Goal: Information Seeking & Learning: Learn about a topic

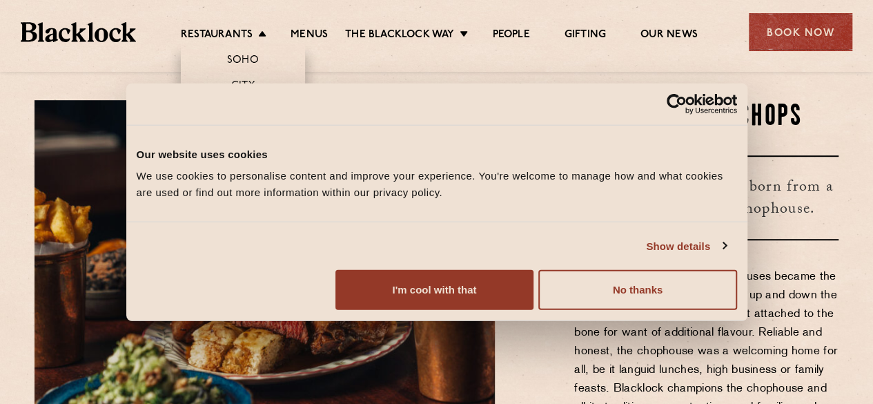
click at [252, 164] on link "Canary Wharf" at bounding box center [242, 163] width 81 height 15
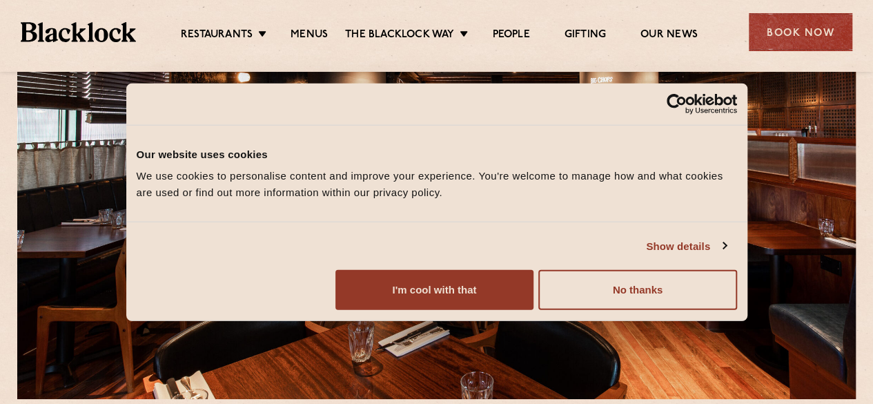
scroll to position [276, 0]
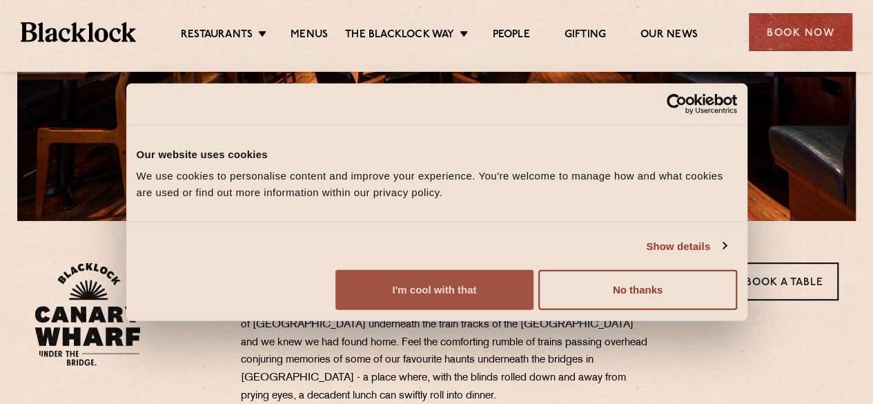
click at [534, 310] on button "I'm cool with that" at bounding box center [435, 290] width 198 height 40
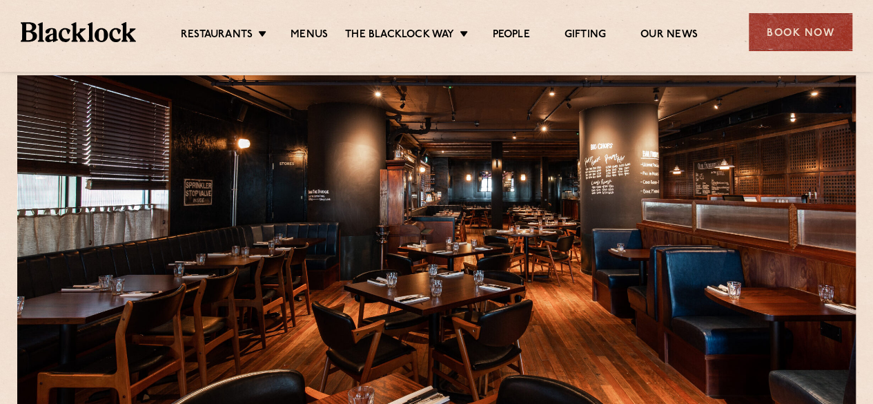
scroll to position [0, 0]
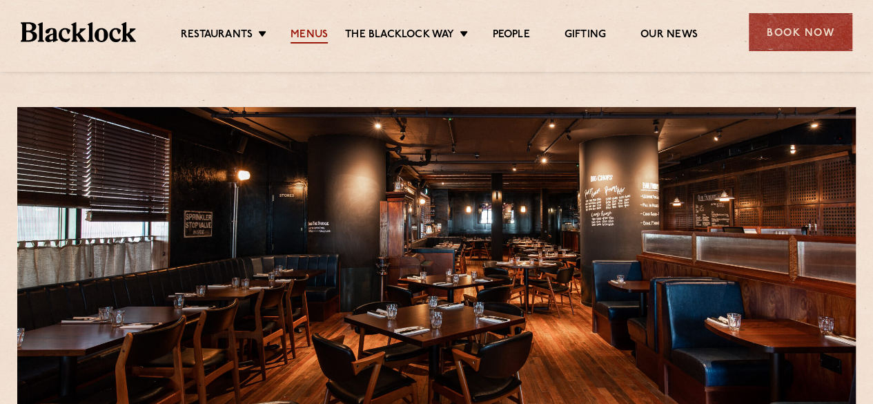
click at [305, 39] on link "Menus" at bounding box center [309, 35] width 37 height 15
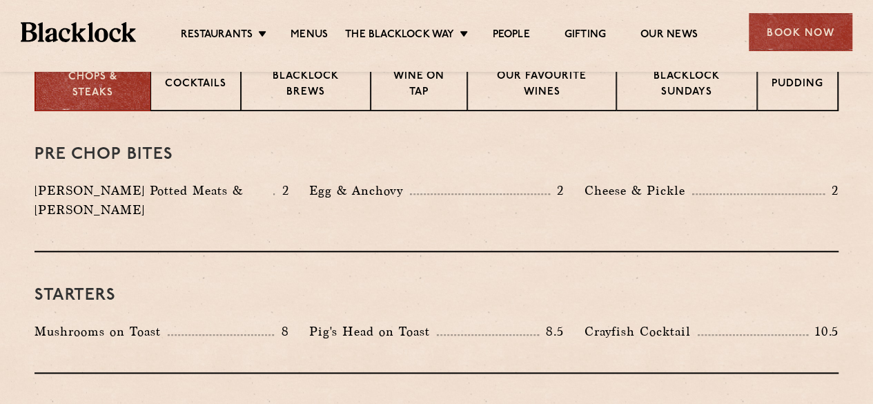
scroll to position [621, 0]
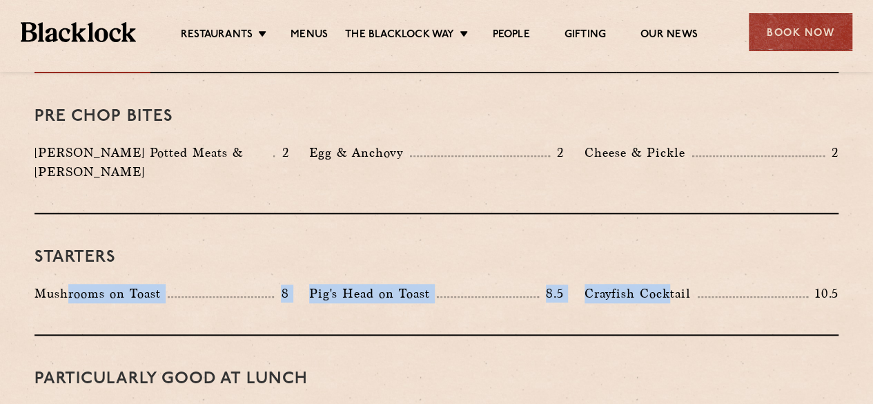
drag, startPoint x: 70, startPoint y: 277, endPoint x: 672, endPoint y: 269, distance: 601.4
click at [672, 284] on div "Mushrooms on Toast 8 Pig's Head on Toast 8.5 Crayfish Cocktail 10.5" at bounding box center [436, 297] width 825 height 26
click at [672, 284] on p "Crayfish Cocktail" at bounding box center [641, 293] width 113 height 19
drag, startPoint x: 693, startPoint y: 267, endPoint x: 17, endPoint y: 264, distance: 675.9
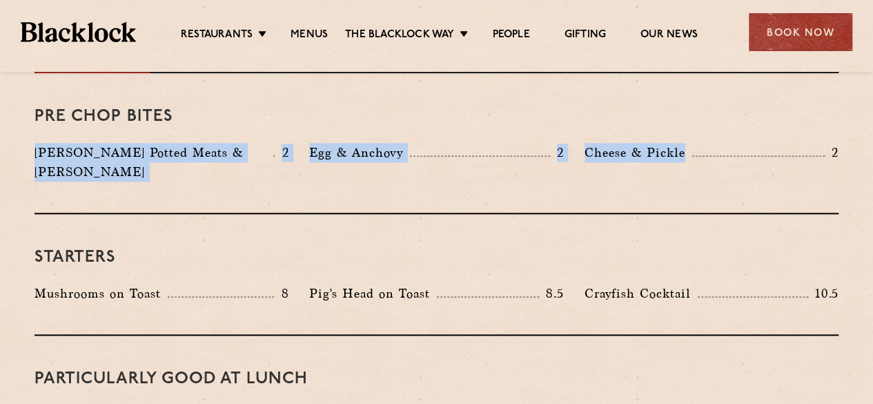
drag, startPoint x: 32, startPoint y: 138, endPoint x: 715, endPoint y: 136, distance: 683.5
click at [715, 136] on div "Pre Chop Bites Blacklock Potted Meats & Kimchi 2 Egg & Anchovy 2 Cheese & Pickl…" at bounding box center [437, 143] width 804 height 141
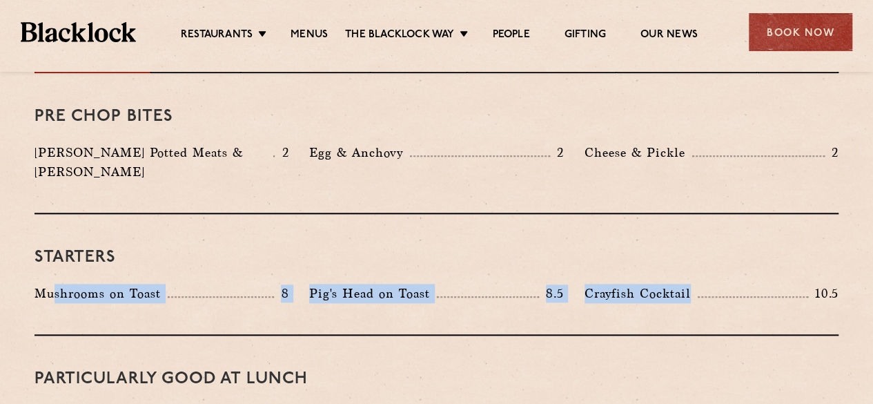
drag, startPoint x: 739, startPoint y: 277, endPoint x: 54, endPoint y: 273, distance: 684.9
click at [55, 284] on div "Mushrooms on Toast 8 Pig's Head on Toast 8.5 Crayfish Cocktail 10.5" at bounding box center [436, 297] width 825 height 26
click at [54, 284] on p "Mushrooms on Toast" at bounding box center [101, 293] width 133 height 19
drag, startPoint x: 36, startPoint y: 273, endPoint x: 736, endPoint y: 248, distance: 700.5
click at [736, 248] on div "Starters Mushrooms on Toast 8 Pig's Head on Toast 8.5 Crayfish Cocktail 10.5" at bounding box center [437, 275] width 804 height 122
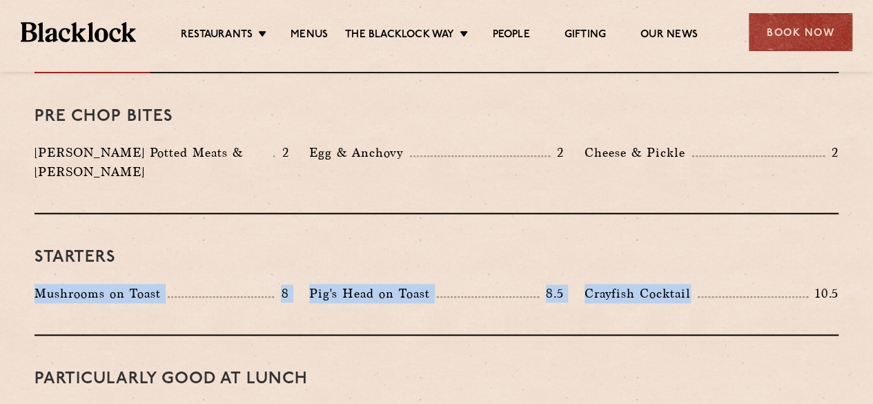
click at [736, 248] on div "Starters Mushrooms on Toast 8 Pig's Head on Toast 8.5 Crayfish Cocktail 10.5" at bounding box center [437, 275] width 804 height 122
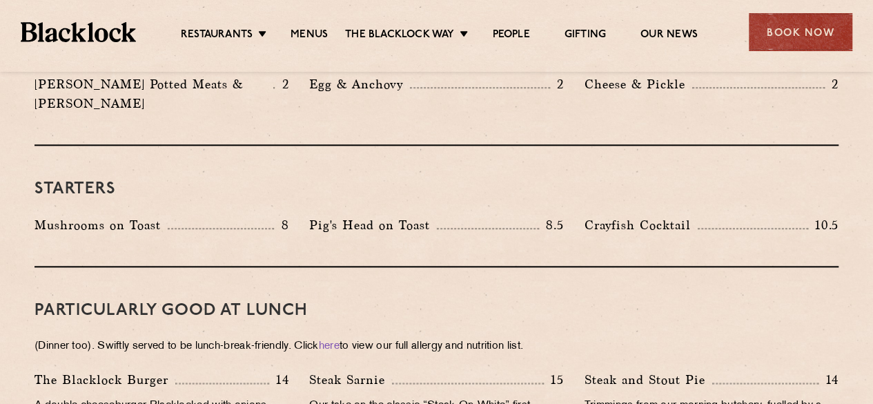
scroll to position [759, 0]
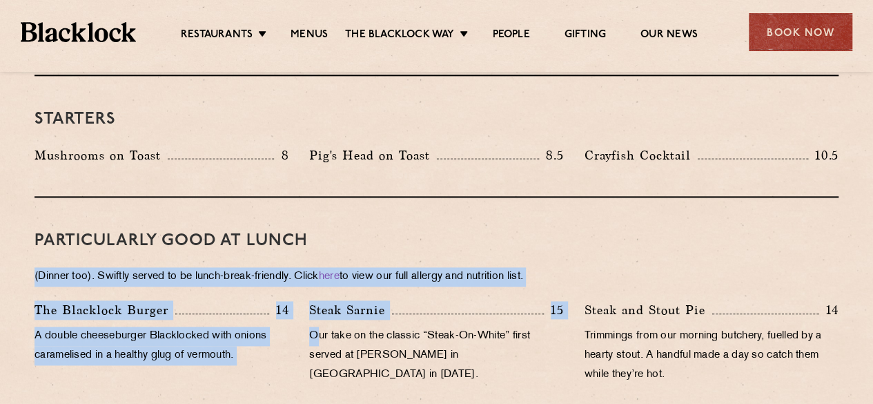
drag, startPoint x: 50, startPoint y: 259, endPoint x: 316, endPoint y: 321, distance: 273.0
click at [316, 327] on p "Our take on the classic “Steak-On-White” first served at Louis’ Lunch in New Ha…" at bounding box center [436, 356] width 254 height 58
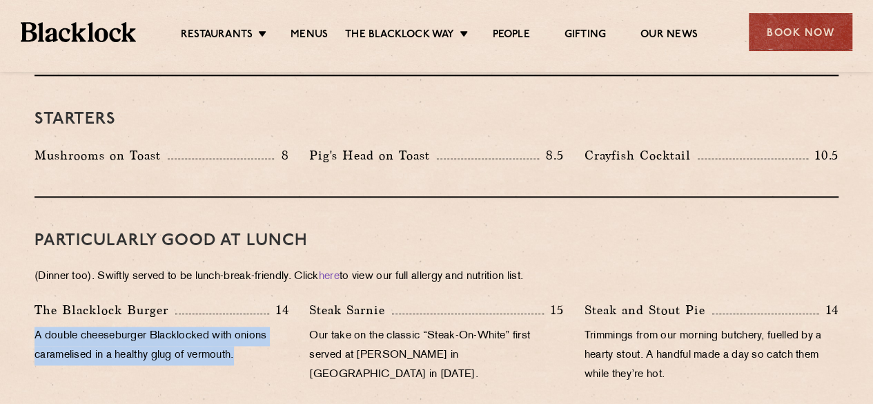
drag, startPoint x: 287, startPoint y: 331, endPoint x: 29, endPoint y: 311, distance: 258.3
click at [29, 311] on div "The Blacklock Burger 14 A double cheeseburger Blacklocked with onions caramelis…" at bounding box center [161, 345] width 275 height 91
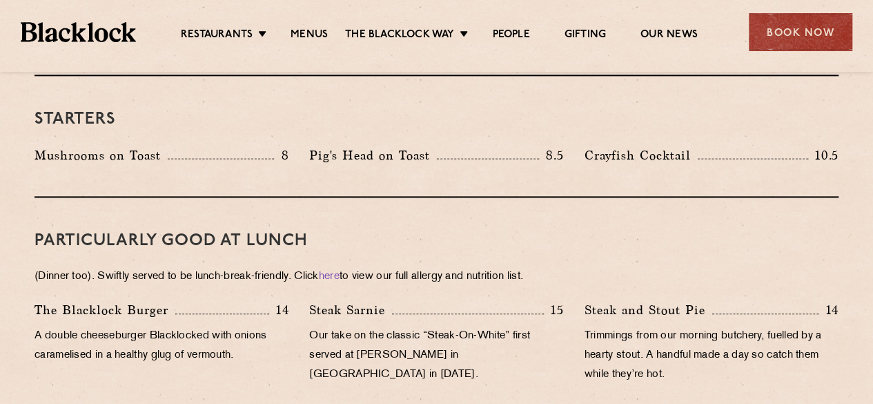
drag, startPoint x: 159, startPoint y: 246, endPoint x: 142, endPoint y: 243, distance: 17.6
click at [159, 246] on div "PARTICULARLY GOOD AT LUNCH (Dinner too). Swiftly served to be lunch-break-frien…" at bounding box center [437, 307] width 804 height 220
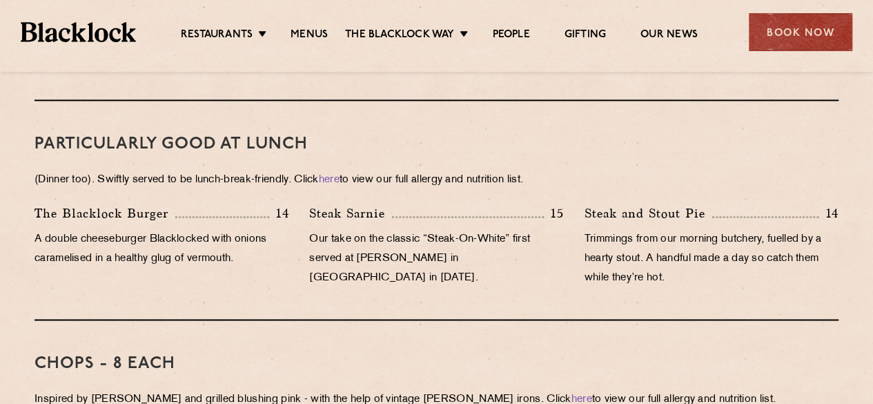
scroll to position [829, 0]
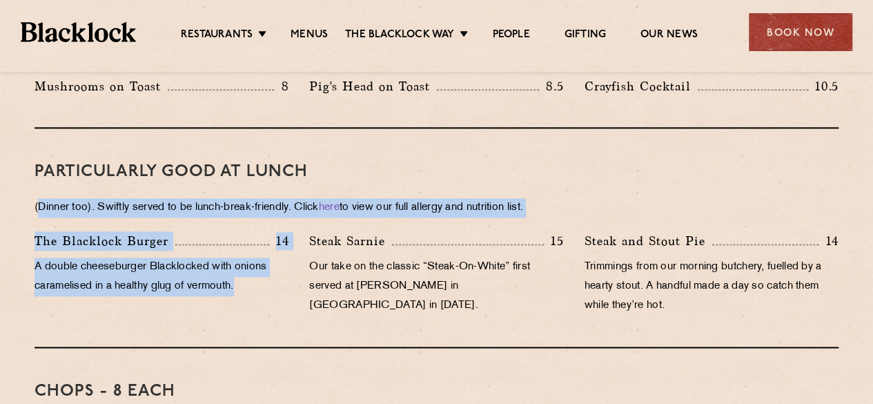
drag, startPoint x: 37, startPoint y: 189, endPoint x: 296, endPoint y: 267, distance: 269.6
click at [296, 267] on div "PARTICULARLY GOOD AT LUNCH (Dinner too). Swiftly served to be lunch-break-frien…" at bounding box center [437, 238] width 804 height 220
click at [296, 267] on div "The Blacklock Burger 14 A double cheeseburger Blacklocked with onions caramelis…" at bounding box center [161, 276] width 275 height 91
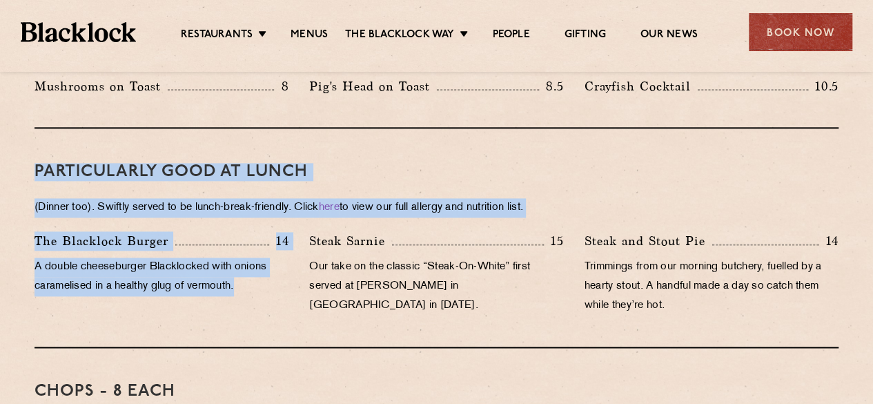
drag, startPoint x: 283, startPoint y: 265, endPoint x: 35, endPoint y: 153, distance: 272.8
click at [35, 163] on h3 "PARTICULARLY GOOD AT LUNCH" at bounding box center [437, 172] width 804 height 18
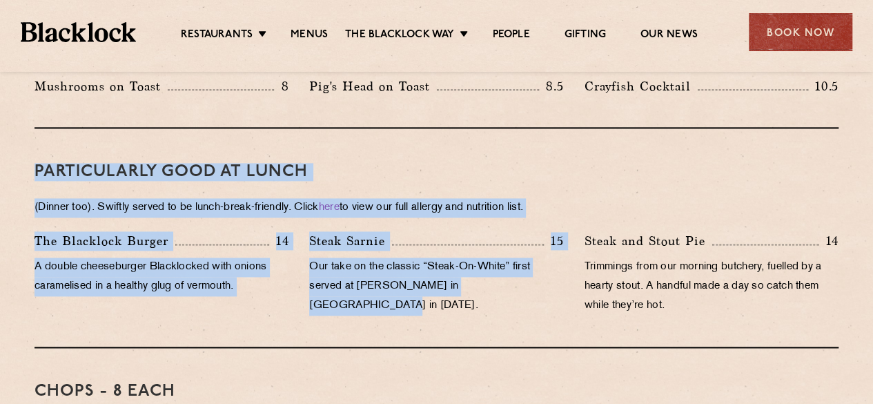
drag, startPoint x: 33, startPoint y: 144, endPoint x: 530, endPoint y: 263, distance: 511.3
click at [530, 263] on p "Our take on the classic “Steak-On-White” first served at Louis’ Lunch in New Ha…" at bounding box center [436, 287] width 254 height 58
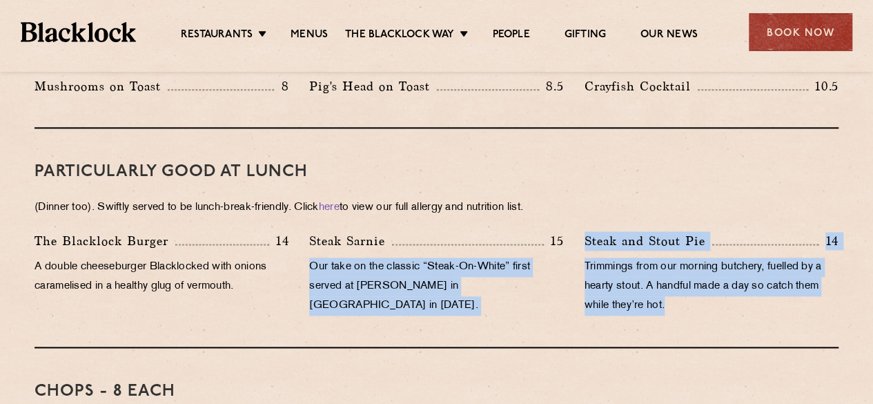
drag, startPoint x: 735, startPoint y: 279, endPoint x: 309, endPoint y: 240, distance: 427.8
click at [309, 240] on div "The Blacklock Burger 14 A double cheeseburger Blacklocked with onions caramelis…" at bounding box center [436, 276] width 825 height 91
click at [309, 258] on p "Our take on the classic “Steak-On-White” first served at Louis’ Lunch in New Ha…" at bounding box center [436, 287] width 254 height 58
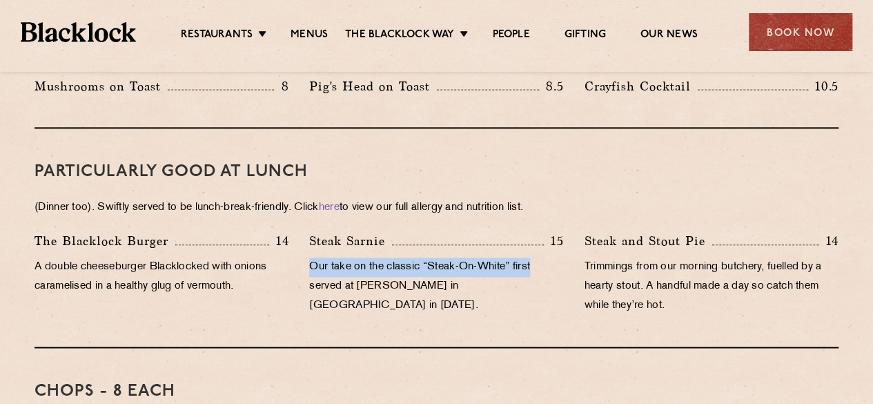
drag, startPoint x: 309, startPoint y: 240, endPoint x: 529, endPoint y: 249, distance: 219.8
click at [529, 258] on p "Our take on the classic “Steak-On-White” first served at Louis’ Lunch in New Ha…" at bounding box center [436, 287] width 254 height 58
drag, startPoint x: 507, startPoint y: 250, endPoint x: 432, endPoint y: 247, distance: 74.6
click at [432, 258] on p "Our take on the classic “Steak-On-White” first served at Louis’ Lunch in New Ha…" at bounding box center [436, 287] width 254 height 58
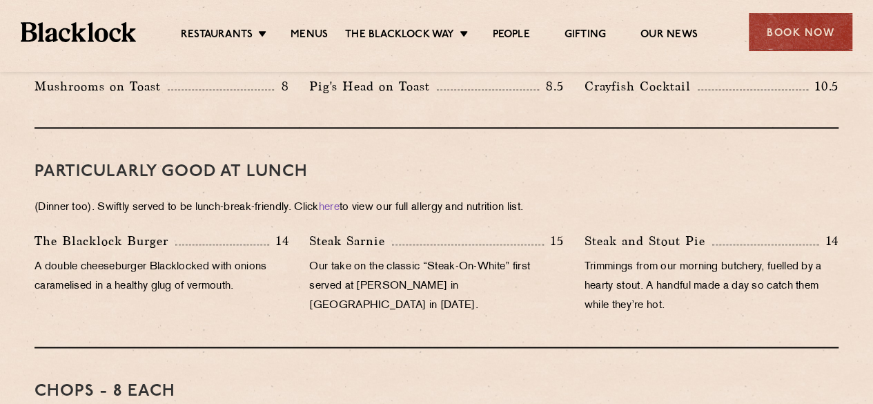
drag, startPoint x: 612, startPoint y: 262, endPoint x: 589, endPoint y: 251, distance: 25.0
click at [612, 262] on p "Trimmings from our morning butchery, fuelled by a hearty stout. A handful made …" at bounding box center [712, 287] width 254 height 58
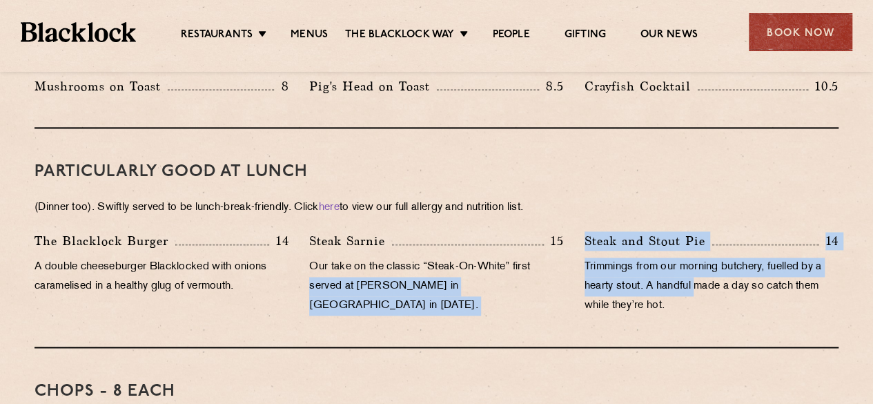
drag, startPoint x: 570, startPoint y: 243, endPoint x: 701, endPoint y: 275, distance: 135.1
click at [701, 275] on div "The Blacklock Burger 14 A double cheeseburger Blacklocked with onions caramelis…" at bounding box center [436, 276] width 825 height 91
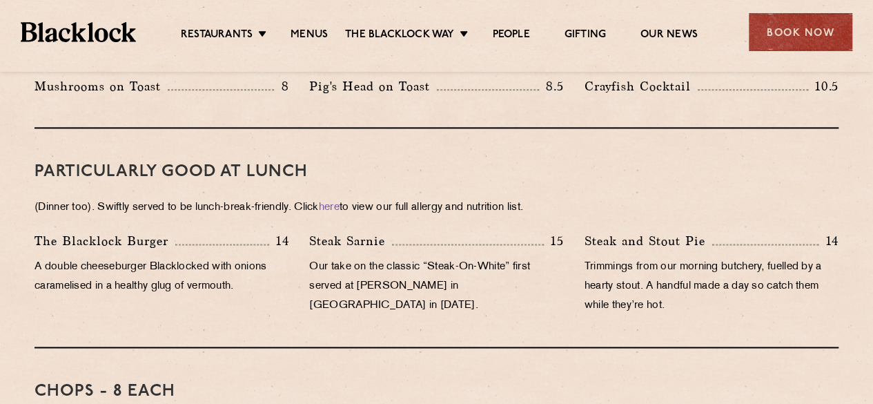
click at [704, 275] on p "Trimmings from our morning butchery, fuelled by a hearty stout. A handful made …" at bounding box center [712, 287] width 254 height 58
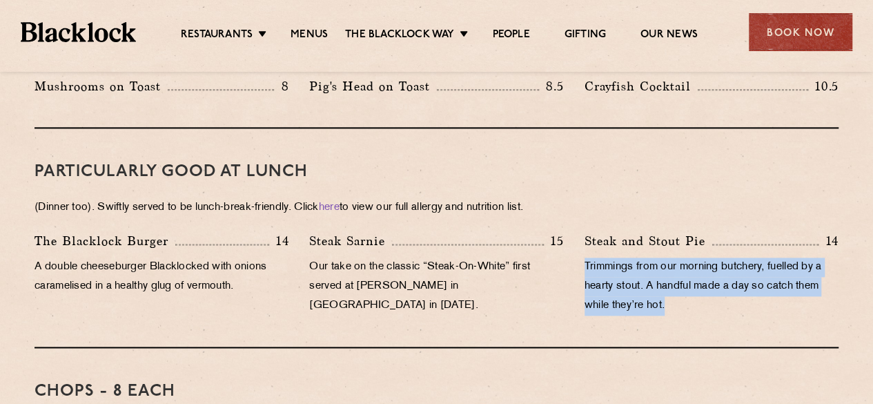
drag, startPoint x: 706, startPoint y: 282, endPoint x: 585, endPoint y: 248, distance: 125.0
click at [585, 258] on p "Trimmings from our morning butchery, fuelled by a hearty stout. A handful made …" at bounding box center [712, 287] width 254 height 58
drag, startPoint x: 585, startPoint y: 247, endPoint x: 699, endPoint y: 280, distance: 118.0
click at [699, 280] on p "Trimmings from our morning butchery, fuelled by a hearty stout. A handful made …" at bounding box center [712, 287] width 254 height 58
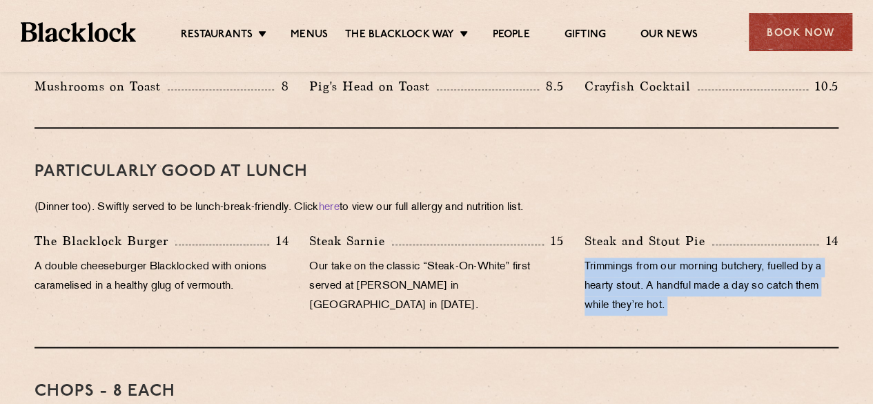
click at [699, 280] on p "Trimmings from our morning butchery, fuelled by a hearty stout. A handful made …" at bounding box center [712, 287] width 254 height 58
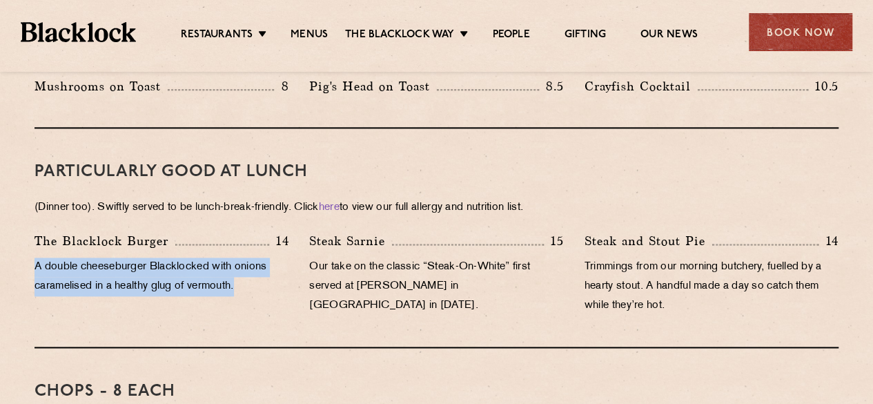
drag, startPoint x: 243, startPoint y: 270, endPoint x: 14, endPoint y: 256, distance: 229.0
drag, startPoint x: 19, startPoint y: 246, endPoint x: 276, endPoint y: 261, distance: 258.0
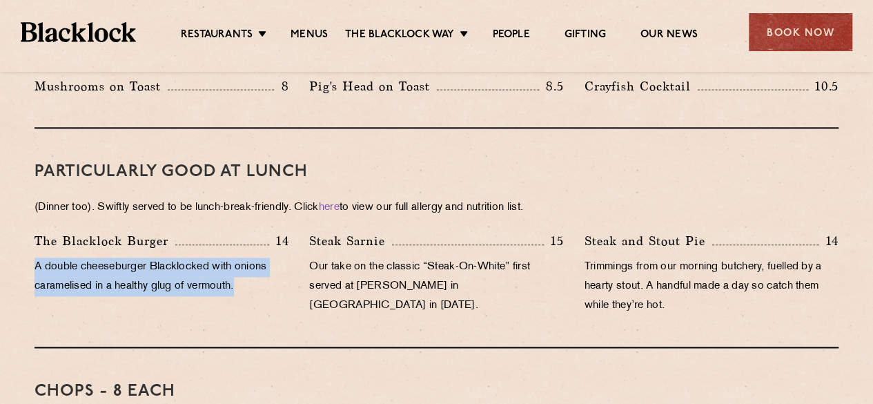
click at [276, 261] on p "A double cheeseburger Blacklocked with onions caramelised in a healthy glug of …" at bounding box center [162, 277] width 254 height 39
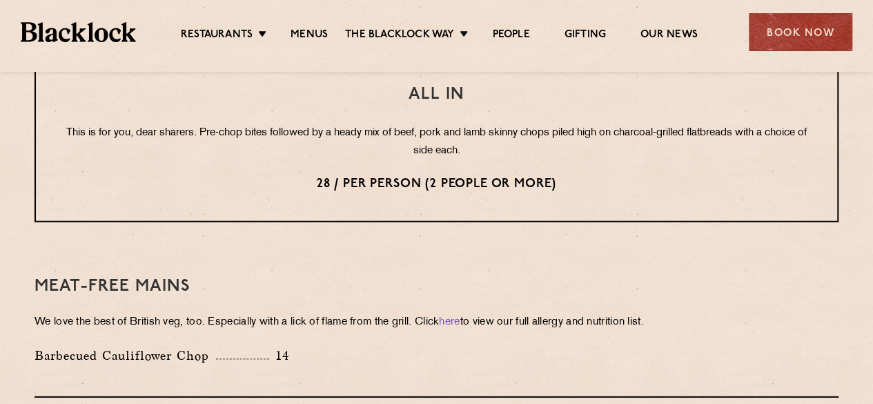
scroll to position [1726, 0]
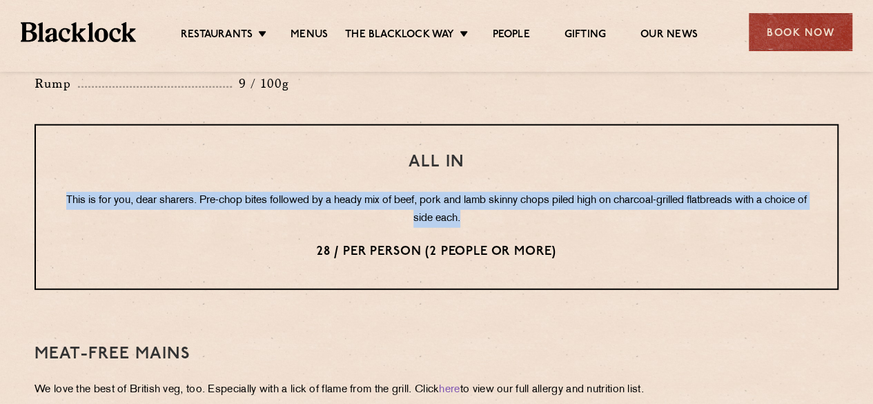
drag, startPoint x: 108, startPoint y: 162, endPoint x: 548, endPoint y: 175, distance: 440.7
click at [548, 175] on div "All In This is for you, dear sharers. Pre-chop bites followed by a heady mix of…" at bounding box center [437, 207] width 804 height 166
click at [548, 192] on p "This is for you, dear sharers. Pre-chop bites followed by a heady mix of beef, …" at bounding box center [437, 210] width 746 height 36
drag, startPoint x: 552, startPoint y: 173, endPoint x: 39, endPoint y: 162, distance: 513.8
click at [39, 162] on div "All In This is for you, dear sharers. Pre-chop bites followed by a heady mix of…" at bounding box center [437, 207] width 804 height 166
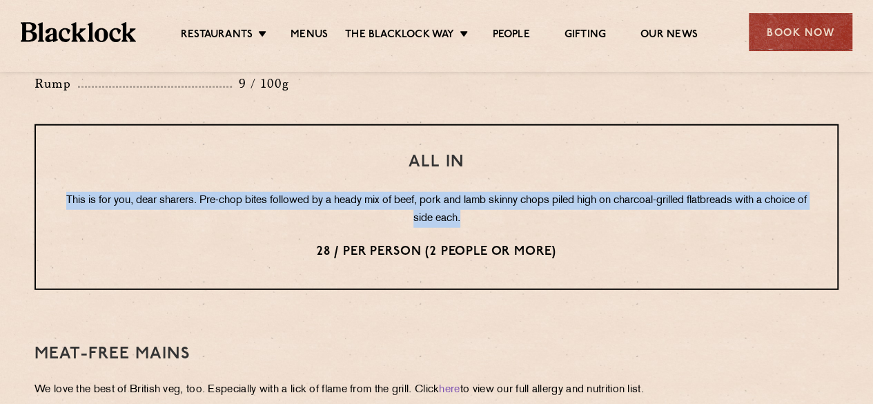
click at [39, 162] on div "All In This is for you, dear sharers. Pre-chop bites followed by a heady mix of…" at bounding box center [437, 207] width 804 height 166
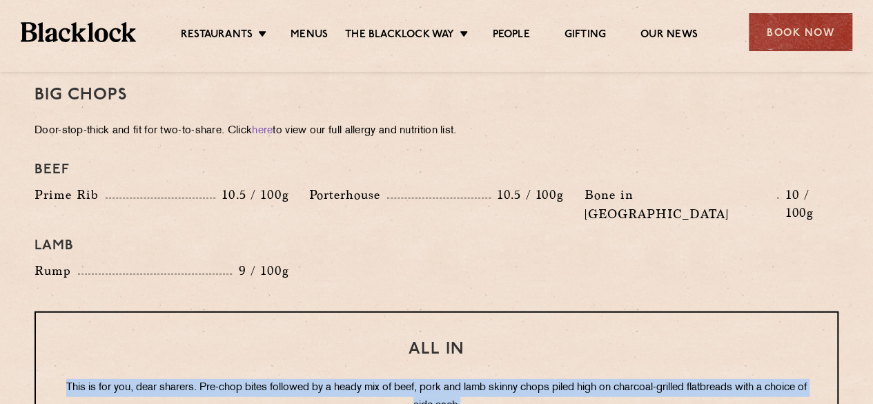
scroll to position [1450, 0]
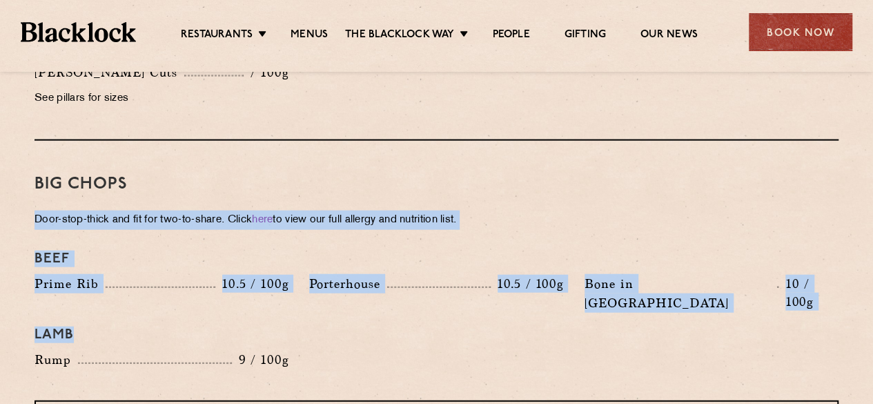
drag, startPoint x: 31, startPoint y: 204, endPoint x: 462, endPoint y: 320, distance: 446.2
click at [462, 320] on div "Pre Chop Bites Blacklock Potted Meats & Kimchi 2 Egg & Anchovy 2 Cheese & Pickl…" at bounding box center [436, 238] width 839 height 1987
click at [463, 319] on div "Beef Prime Rib 10.5 / 100g Porterhouse 10.5 / 100g Bone in Sirloin 10 / 100g La…" at bounding box center [436, 310] width 825 height 133
drag, startPoint x: 481, startPoint y: 317, endPoint x: 0, endPoint y: 202, distance: 494.2
click at [0, 202] on section "Pre Chop Bites Blacklock Potted Meats & Kimchi 2 Egg & Anchovy 2 Cheese & Pickl…" at bounding box center [436, 238] width 873 height 1987
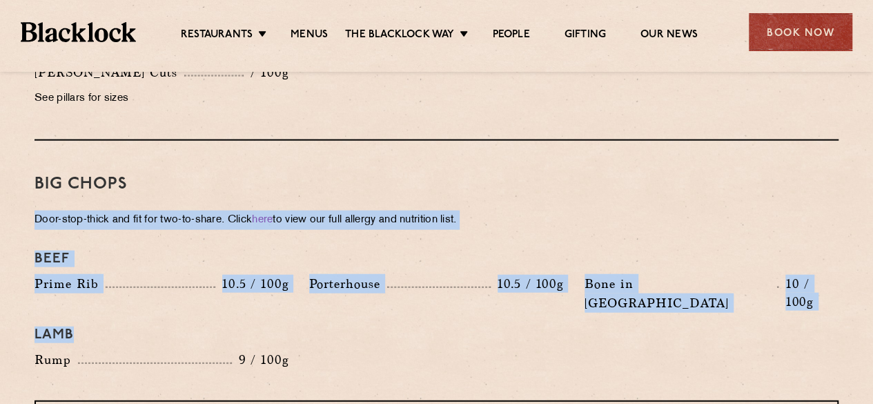
click at [0, 202] on section "Pre Chop Bites Blacklock Potted Meats & Kimchi 2 Egg & Anchovy 2 Cheese & Pickl…" at bounding box center [436, 238] width 873 height 1987
drag, startPoint x: 129, startPoint y: 250, endPoint x: 389, endPoint y: 327, distance: 271.5
click at [387, 327] on section "Pre Chop Bites Blacklock Potted Meats & Kimchi 2 Egg & Anchovy 2 Cheese & Pickl…" at bounding box center [436, 238] width 873 height 1987
click at [389, 327] on div "Beef Prime Rib 10.5 / 100g Porterhouse 10.5 / 100g Bone in Sirloin 10 / 100g La…" at bounding box center [436, 310] width 825 height 133
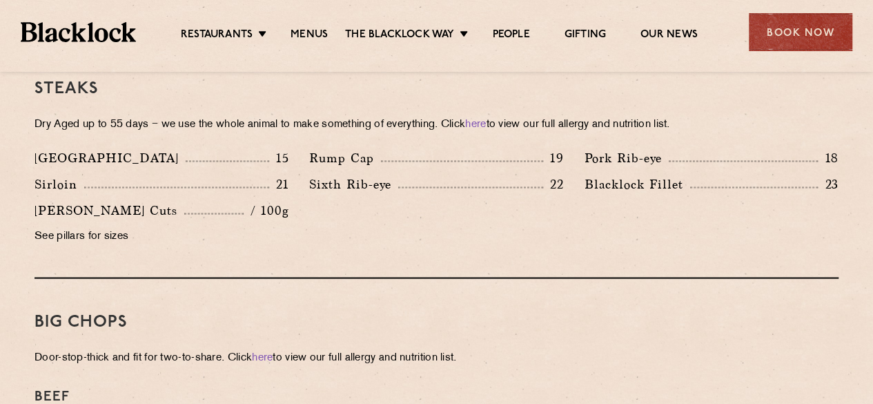
click at [391, 279] on div "Big Chops Door-stop-thick and fit for two-to-share. Click here to view our full…" at bounding box center [437, 409] width 804 height 260
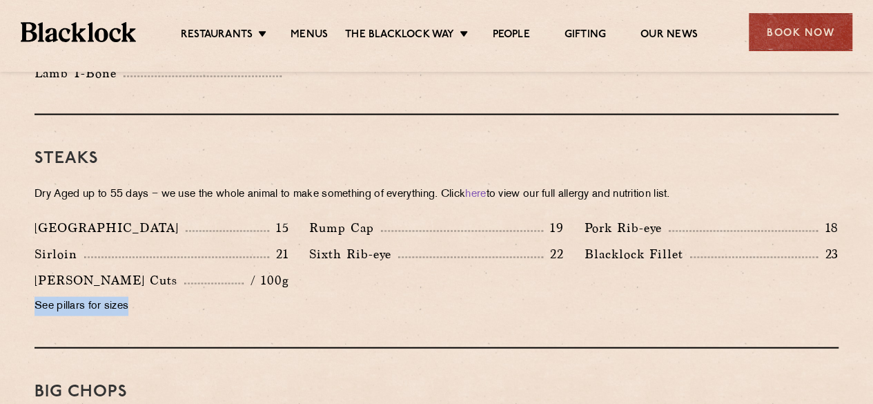
drag, startPoint x: 30, startPoint y: 282, endPoint x: 171, endPoint y: 289, distance: 140.4
click at [171, 296] on p "See pillars for sizes" at bounding box center [162, 305] width 254 height 19
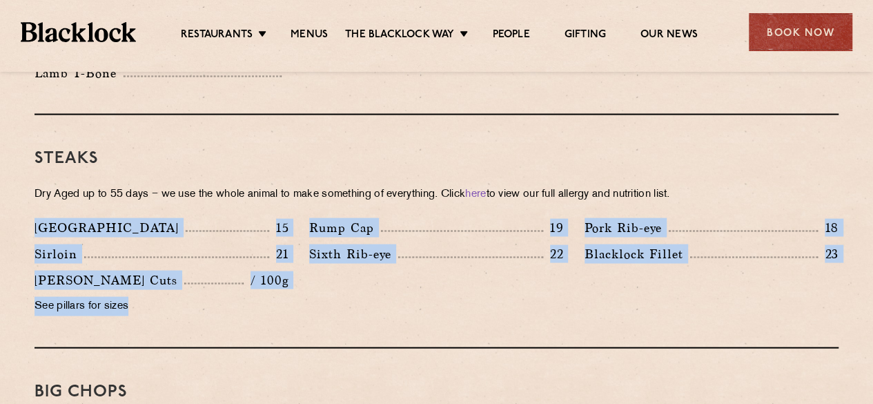
drag, startPoint x: 173, startPoint y: 289, endPoint x: 18, endPoint y: 203, distance: 177.1
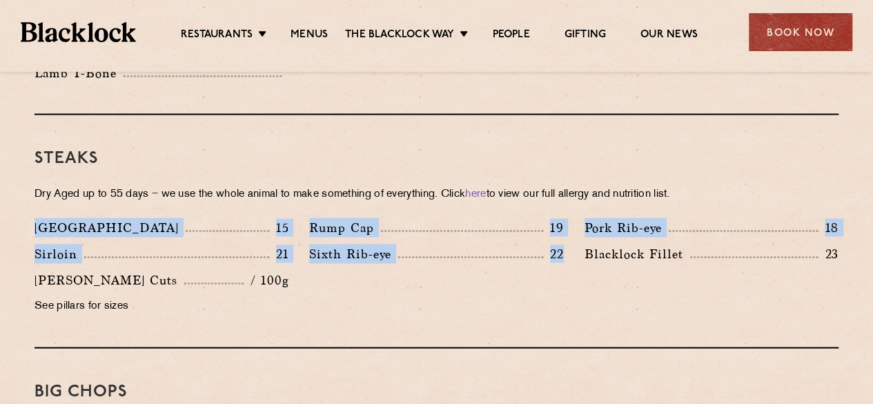
drag, startPoint x: 18, startPoint y: 203, endPoint x: 523, endPoint y: 303, distance: 514.5
click at [523, 303] on div "Steaks Dry Aged up to 55 days − we use the whole animal to make something of ev…" at bounding box center [437, 231] width 804 height 233
drag, startPoint x: 530, startPoint y: 301, endPoint x: 87, endPoint y: 210, distance: 451.9
click at [87, 217] on div "Denver 15 Rump Cap 19 Pork Rib-eye 18 Sirloin 21 Sixth Rib-eye 22 Blacklock Fil…" at bounding box center [436, 269] width 825 height 105
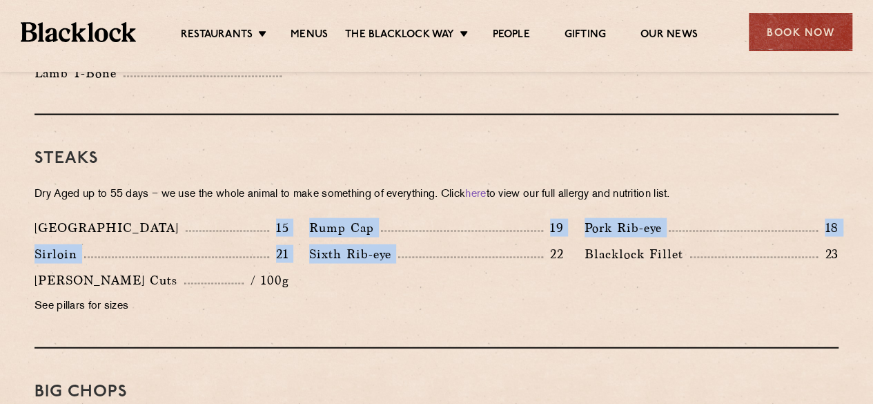
drag, startPoint x: 276, startPoint y: 229, endPoint x: 317, endPoint y: 229, distance: 40.7
click at [278, 244] on p "21" at bounding box center [279, 253] width 20 height 18
click at [317, 244] on p "Sixth Rib-eye" at bounding box center [353, 253] width 89 height 19
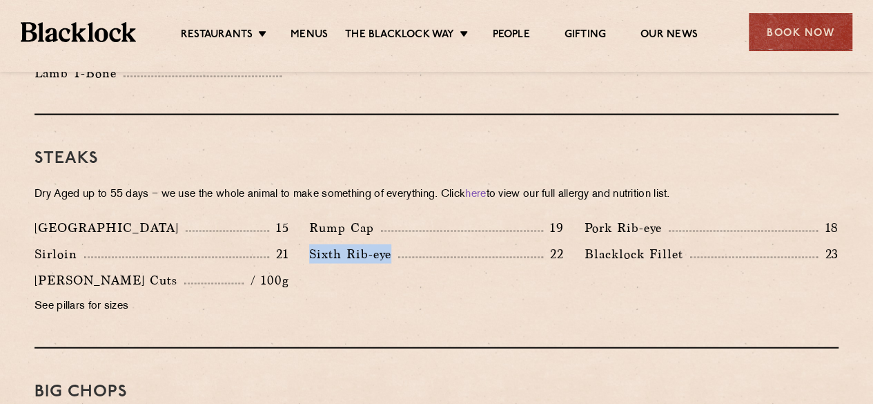
drag, startPoint x: 311, startPoint y: 230, endPoint x: 388, endPoint y: 233, distance: 76.7
click at [388, 244] on p "Sixth Rib-eye" at bounding box center [353, 253] width 89 height 19
click at [486, 217] on div "Rump Cap 19" at bounding box center [436, 226] width 254 height 19
